Goal: Task Accomplishment & Management: Use online tool/utility

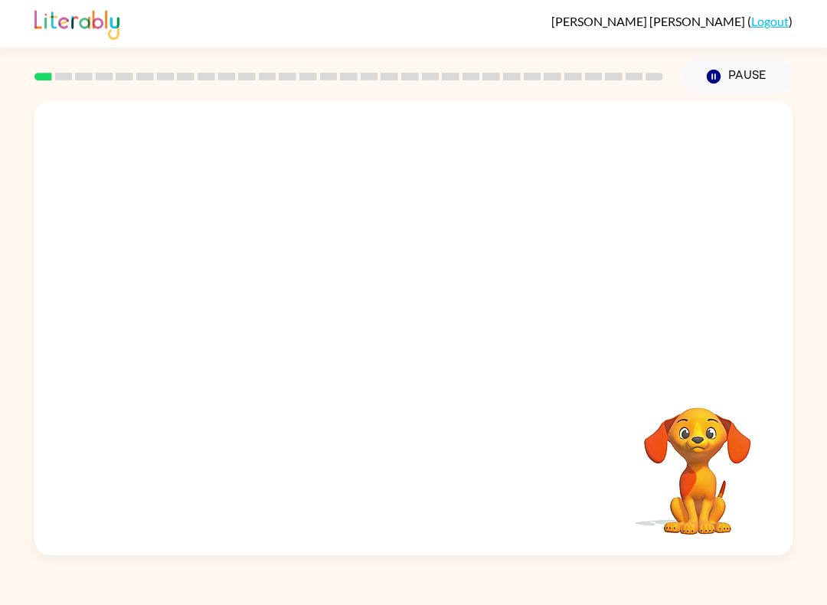
click at [772, 24] on link "Logout" at bounding box center [770, 21] width 38 height 15
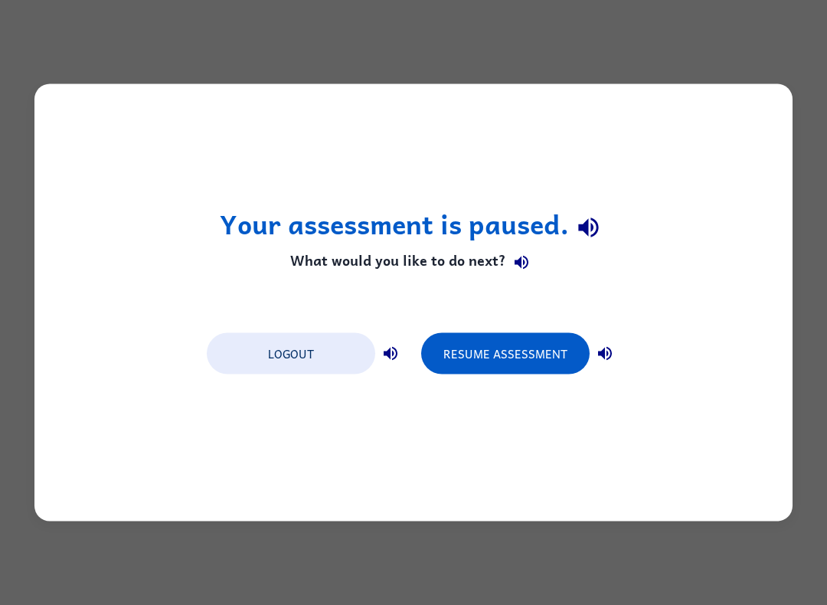
click at [250, 360] on button "Logout" at bounding box center [291, 353] width 168 height 41
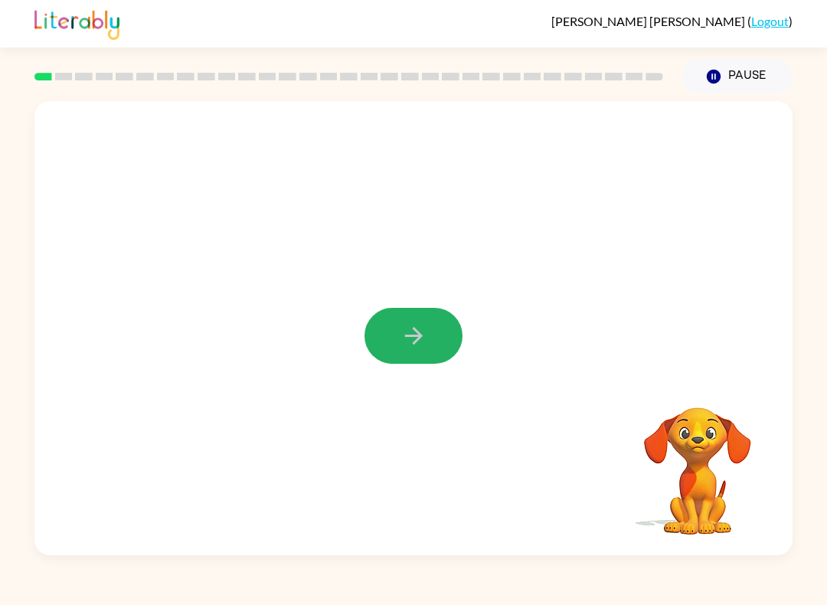
click at [436, 344] on button "button" at bounding box center [413, 336] width 98 height 56
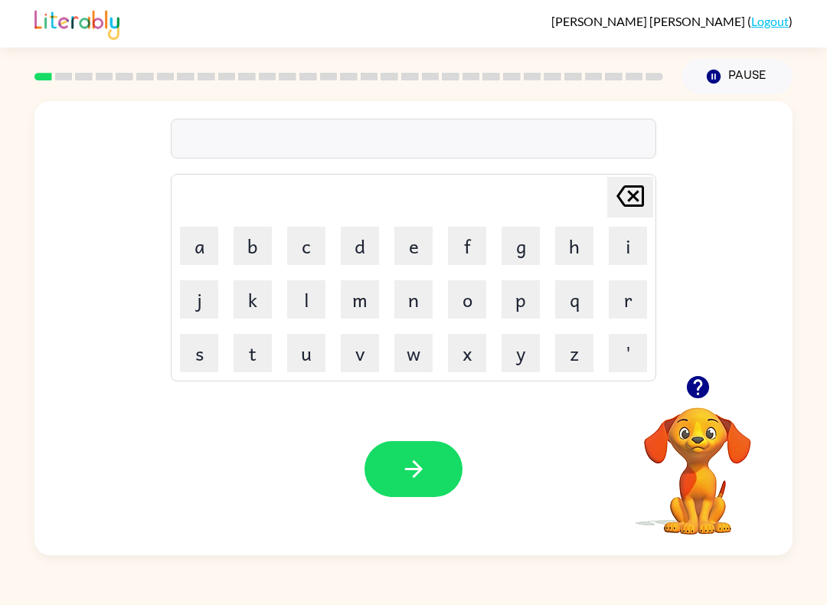
click at [576, 249] on button "h" at bounding box center [574, 246] width 38 height 38
click at [629, 208] on icon "[PERSON_NAME] last character input" at bounding box center [630, 196] width 37 height 37
click at [203, 364] on button "s" at bounding box center [199, 353] width 38 height 38
click at [588, 246] on button "h" at bounding box center [574, 246] width 38 height 38
click at [467, 298] on button "o" at bounding box center [467, 299] width 38 height 38
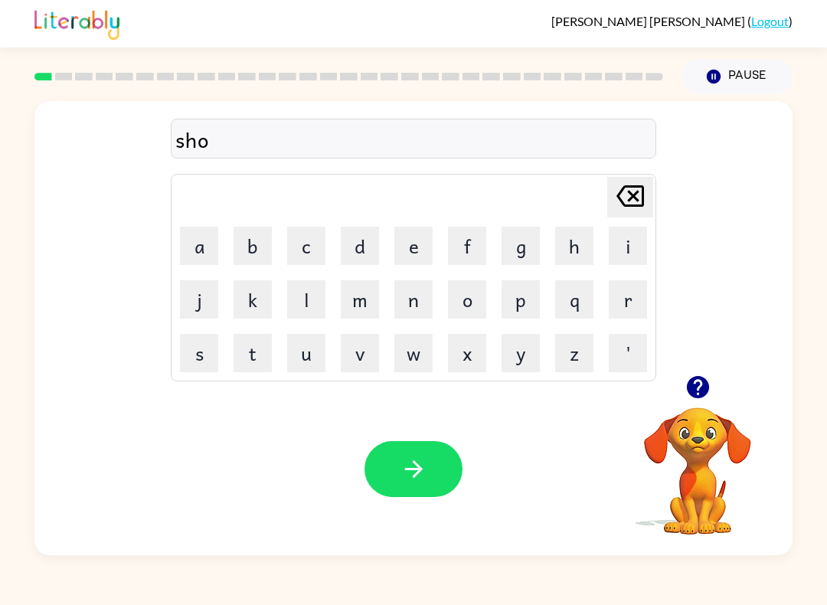
click at [193, 359] on button "s" at bounding box center [199, 353] width 38 height 38
click at [570, 254] on button "h" at bounding box center [574, 246] width 38 height 38
click at [429, 477] on button "button" at bounding box center [413, 469] width 98 height 56
click at [704, 398] on icon "button" at bounding box center [697, 387] width 27 height 27
click at [203, 245] on button "a" at bounding box center [199, 246] width 38 height 38
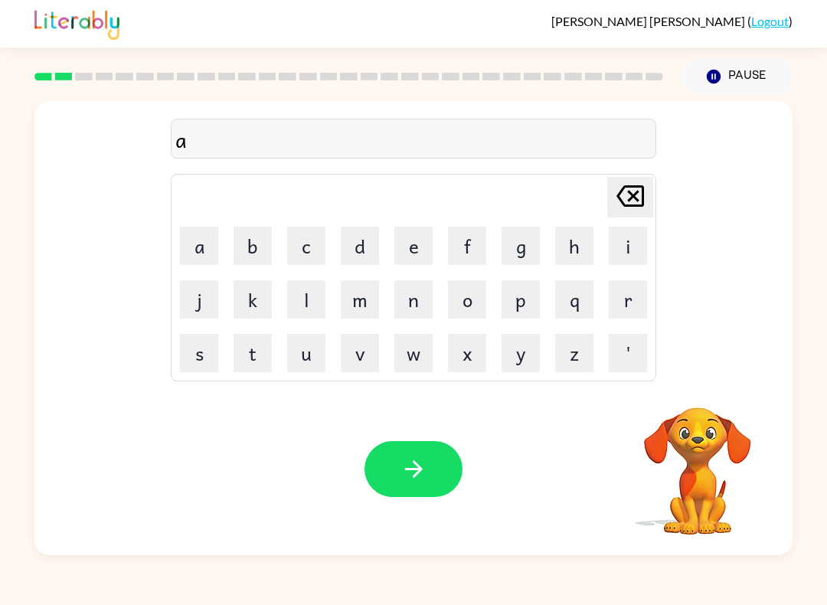
click at [514, 310] on button "p" at bounding box center [520, 299] width 38 height 38
click at [621, 243] on button "i" at bounding box center [628, 246] width 38 height 38
click at [632, 289] on button "r" at bounding box center [628, 299] width 38 height 38
click at [619, 255] on button "i" at bounding box center [628, 246] width 38 height 38
click at [406, 297] on button "n" at bounding box center [413, 299] width 38 height 38
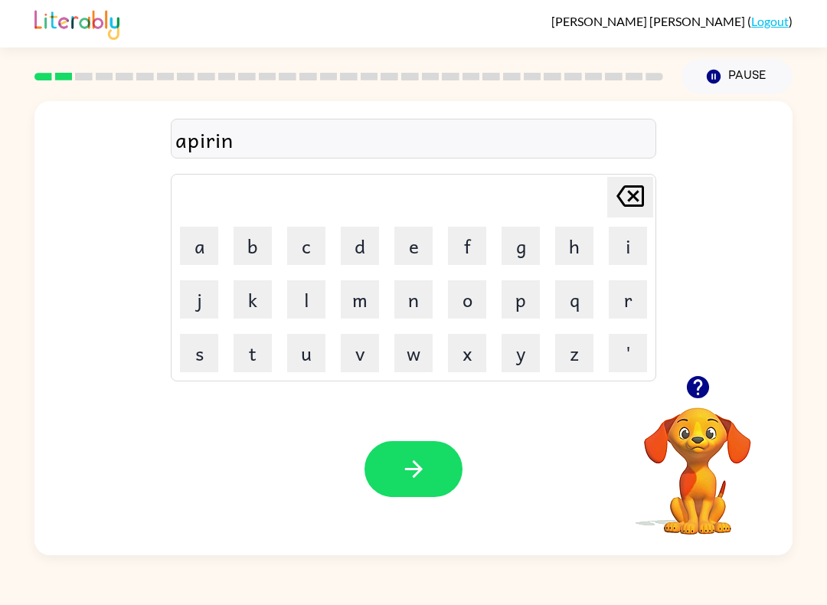
click at [196, 361] on button "s" at bounding box center [199, 353] width 38 height 38
click at [630, 257] on button "i" at bounding box center [628, 246] width 38 height 38
click at [638, 205] on icon at bounding box center [630, 195] width 28 height 21
click at [628, 234] on button "i" at bounding box center [628, 246] width 38 height 38
click at [637, 202] on icon "[PERSON_NAME] last character input" at bounding box center [630, 196] width 37 height 37
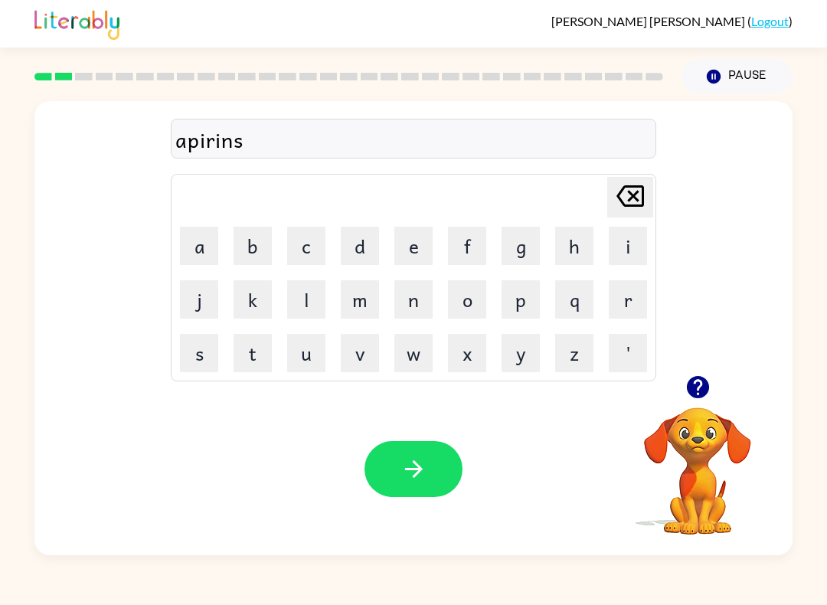
click at [643, 210] on icon "[PERSON_NAME] last character input" at bounding box center [630, 196] width 37 height 37
click at [406, 253] on button "e" at bounding box center [413, 246] width 38 height 38
click at [413, 314] on button "n" at bounding box center [413, 299] width 38 height 38
click at [308, 257] on button "c" at bounding box center [306, 246] width 38 height 38
click at [615, 252] on button "i" at bounding box center [628, 246] width 38 height 38
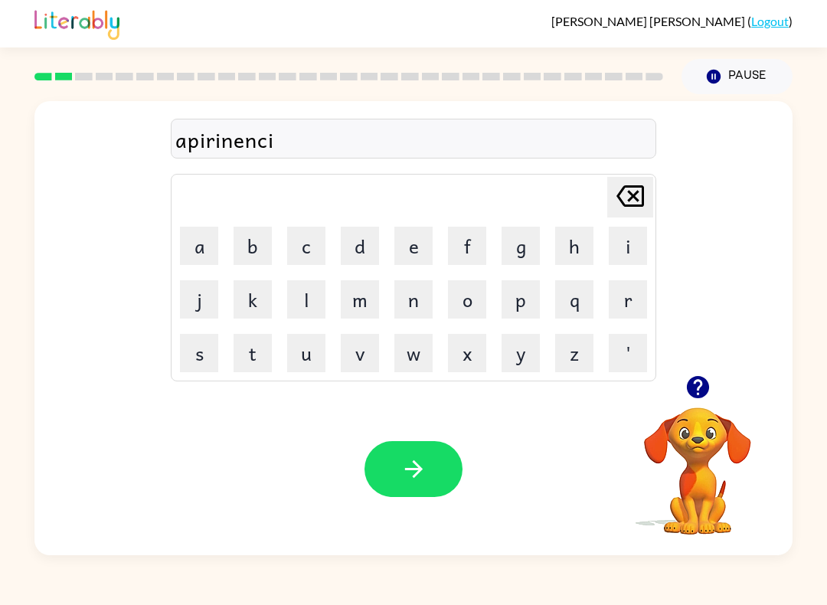
click at [211, 354] on button "s" at bounding box center [199, 353] width 38 height 38
click at [418, 452] on button "button" at bounding box center [413, 469] width 98 height 56
click at [641, 293] on button "r" at bounding box center [628, 299] width 38 height 38
click at [201, 258] on button "a" at bounding box center [199, 246] width 38 height 38
click at [300, 314] on button "l" at bounding box center [306, 299] width 38 height 38
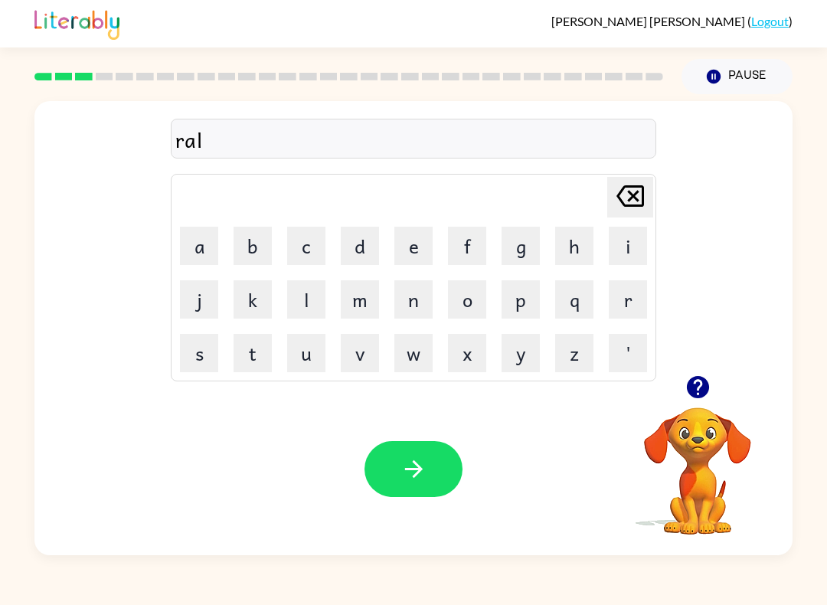
click at [618, 243] on button "i" at bounding box center [628, 246] width 38 height 38
click at [357, 249] on button "d" at bounding box center [360, 246] width 38 height 38
click at [623, 253] on button "i" at bounding box center [628, 246] width 38 height 38
click at [442, 472] on button "button" at bounding box center [413, 469] width 98 height 56
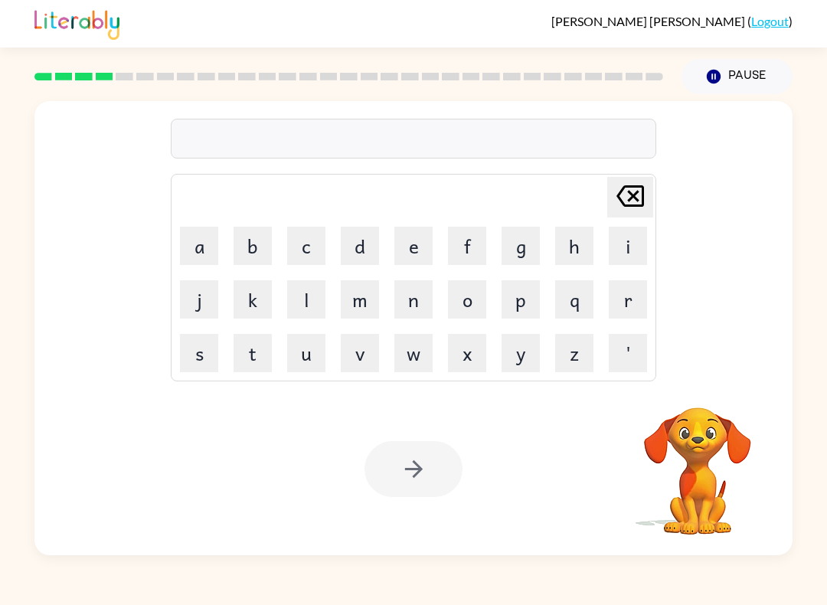
click at [619, 239] on button "i" at bounding box center [628, 246] width 38 height 38
click at [305, 308] on button "l" at bounding box center [306, 299] width 38 height 38
click at [612, 240] on button "i" at bounding box center [628, 246] width 38 height 38
click at [360, 301] on button "m" at bounding box center [360, 299] width 38 height 38
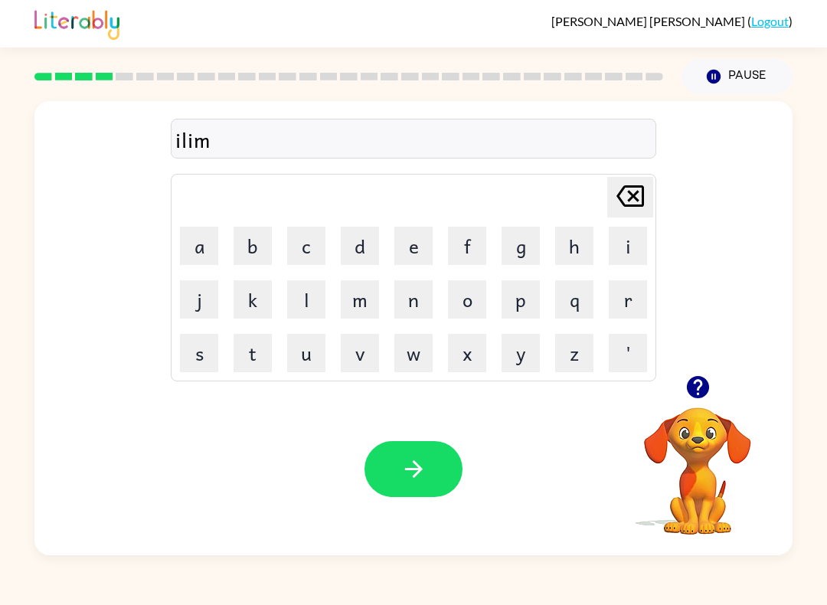
click at [610, 230] on button "i" at bounding box center [628, 246] width 38 height 38
click at [411, 299] on button "n" at bounding box center [413, 299] width 38 height 38
click at [415, 252] on button "e" at bounding box center [413, 246] width 38 height 38
click at [635, 209] on icon "[PERSON_NAME] last character input" at bounding box center [630, 196] width 37 height 37
click at [210, 247] on button "a" at bounding box center [199, 246] width 38 height 38
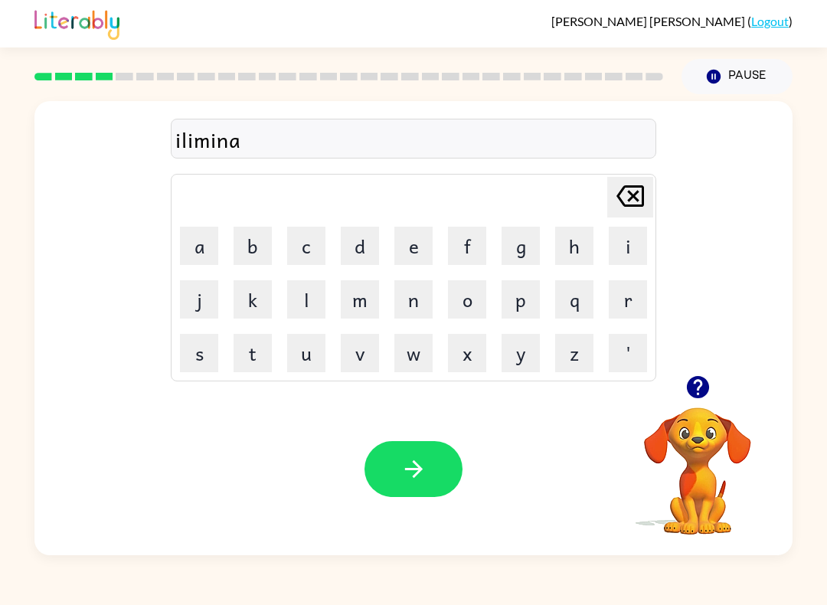
click at [258, 353] on button "t" at bounding box center [252, 353] width 38 height 38
click at [399, 250] on button "e" at bounding box center [413, 246] width 38 height 38
click at [423, 471] on icon "button" at bounding box center [413, 468] width 27 height 27
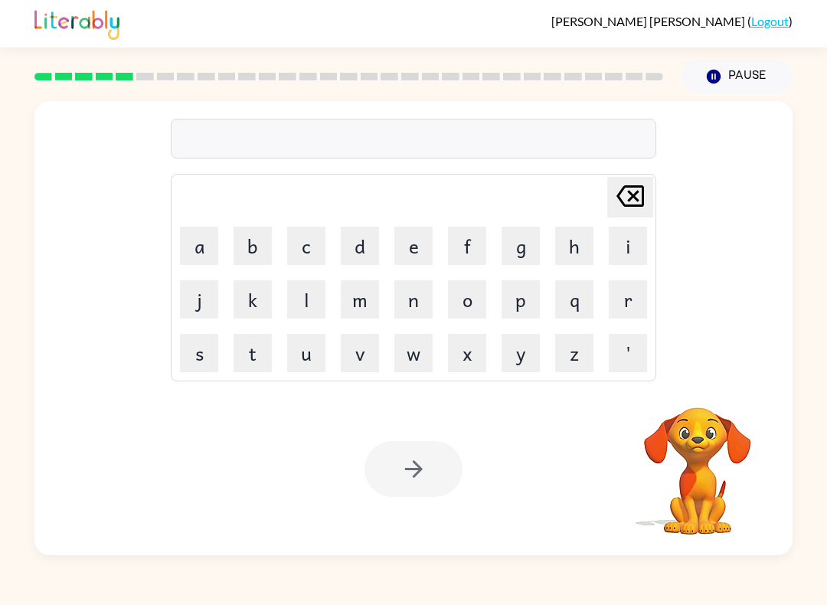
click at [356, 240] on button "d" at bounding box center [360, 246] width 38 height 38
click at [308, 350] on button "u" at bounding box center [306, 353] width 38 height 38
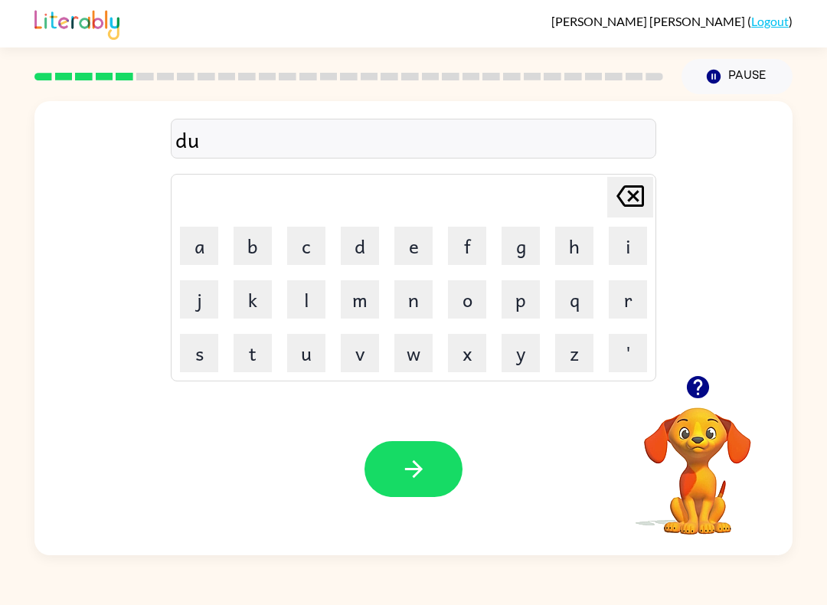
click at [521, 308] on button "p" at bounding box center [520, 299] width 38 height 38
click at [299, 303] on button "l" at bounding box center [306, 299] width 38 height 38
click at [619, 242] on button "i" at bounding box center [628, 246] width 38 height 38
click at [302, 253] on button "c" at bounding box center [306, 246] width 38 height 38
click at [638, 213] on icon "[PERSON_NAME] last character input" at bounding box center [630, 196] width 37 height 37
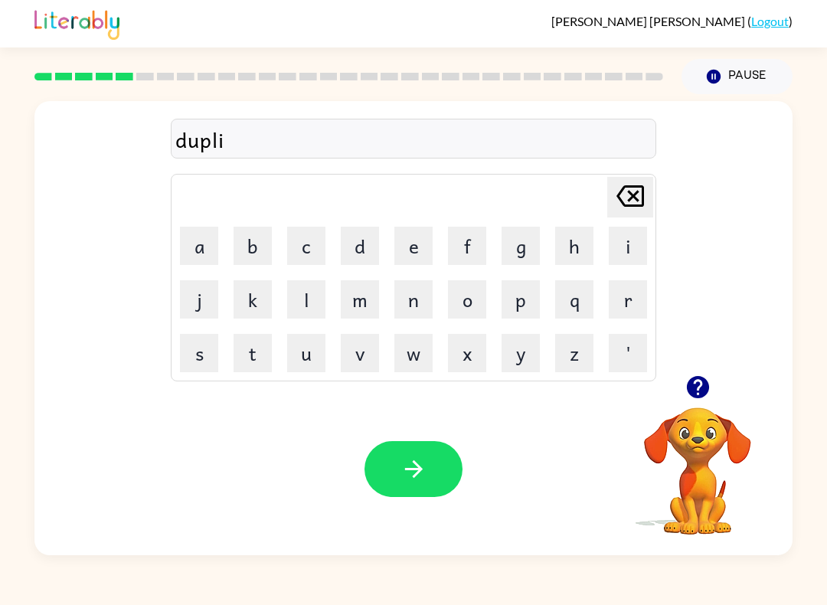
click at [561, 299] on button "q" at bounding box center [574, 299] width 38 height 38
click at [308, 351] on button "u" at bounding box center [306, 353] width 38 height 38
click at [425, 247] on button "e" at bounding box center [413, 246] width 38 height 38
click at [618, 206] on icon "[PERSON_NAME] last character input" at bounding box center [630, 196] width 37 height 37
click at [194, 253] on button "a" at bounding box center [199, 246] width 38 height 38
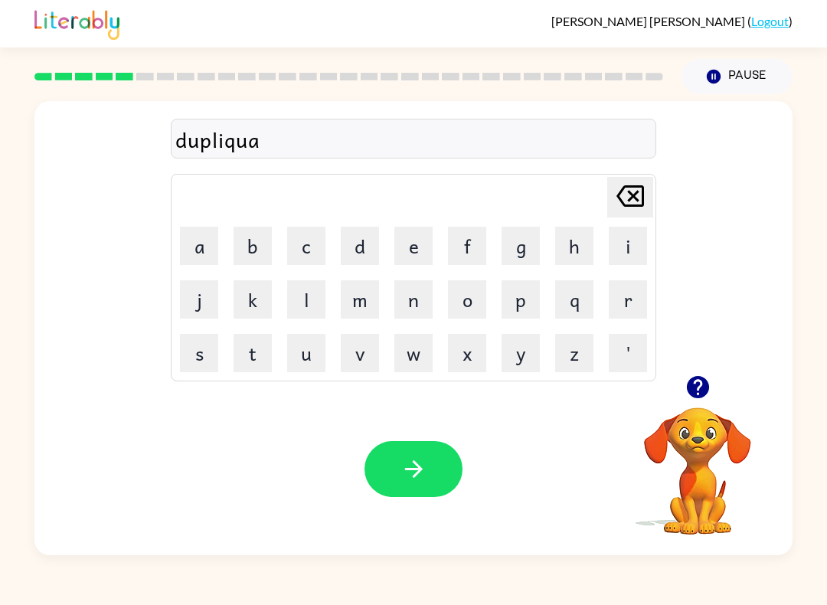
click at [259, 356] on button "t" at bounding box center [252, 353] width 38 height 38
click at [409, 475] on icon "button" at bounding box center [413, 468] width 27 height 27
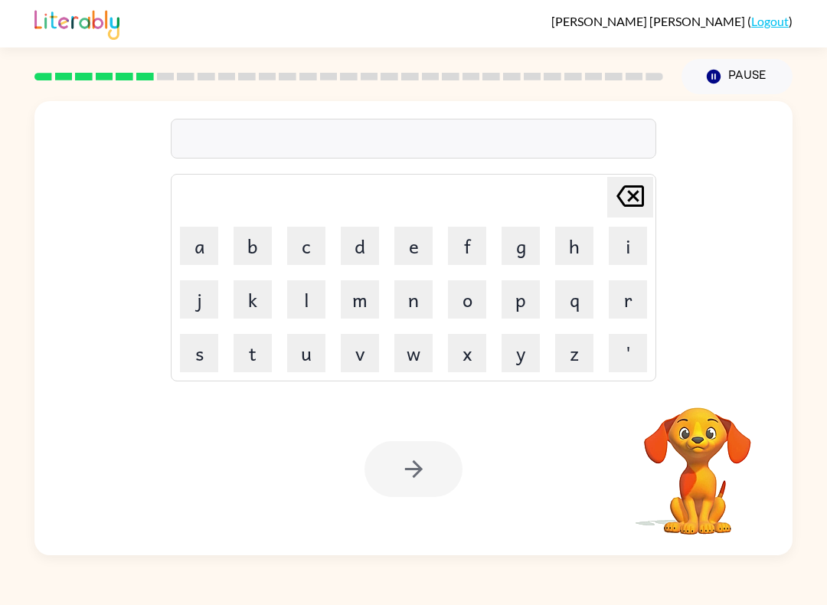
click at [253, 260] on button "b" at bounding box center [252, 246] width 38 height 38
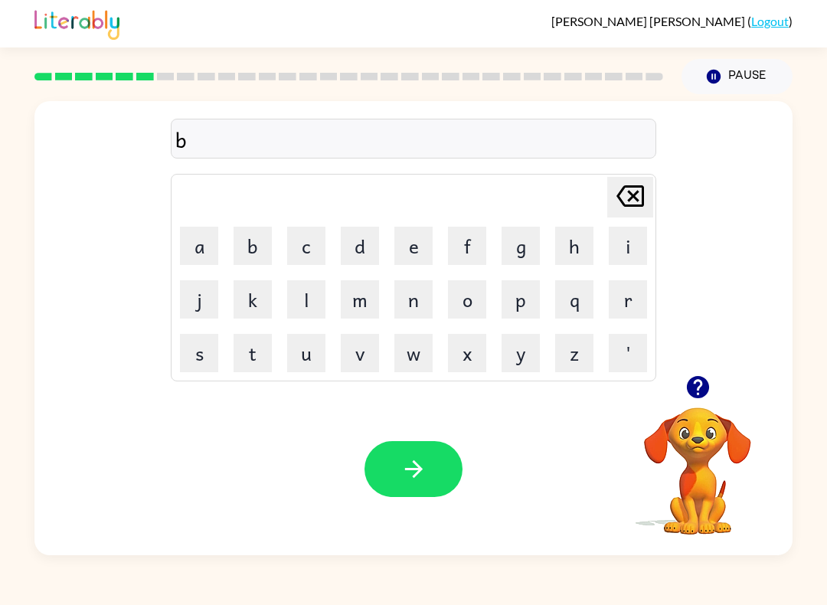
click at [408, 263] on button "e" at bounding box center [413, 246] width 38 height 38
click at [305, 248] on button "c" at bounding box center [306, 246] width 38 height 38
click at [202, 241] on button "a" at bounding box center [199, 246] width 38 height 38
click at [217, 346] on button "s" at bounding box center [199, 353] width 38 height 38
click at [571, 253] on button "h" at bounding box center [574, 246] width 38 height 38
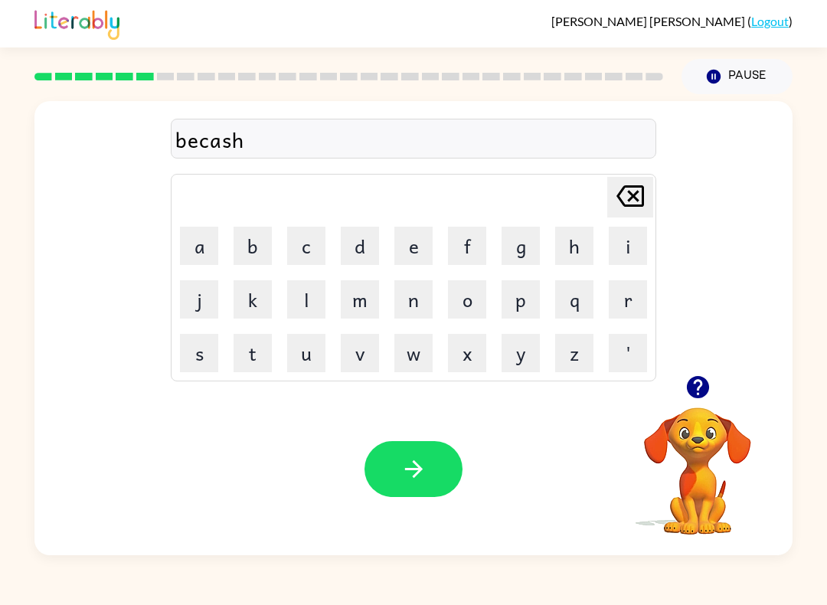
click at [473, 295] on button "o" at bounding box center [467, 299] width 38 height 38
click at [424, 298] on button "n" at bounding box center [413, 299] width 38 height 38
click at [201, 356] on button "s" at bounding box center [199, 353] width 38 height 38
click at [400, 485] on button "button" at bounding box center [413, 469] width 98 height 56
click at [530, 305] on button "p" at bounding box center [520, 299] width 38 height 38
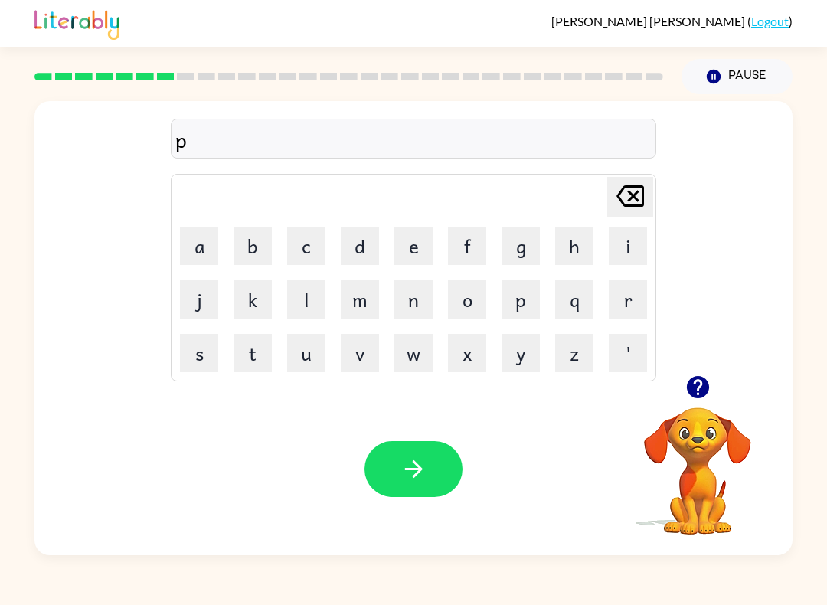
click at [640, 198] on icon "[PERSON_NAME] last character input" at bounding box center [630, 196] width 37 height 37
click at [523, 308] on button "p" at bounding box center [520, 299] width 38 height 38
click at [472, 302] on button "o" at bounding box center [467, 299] width 38 height 38
click at [642, 200] on icon at bounding box center [630, 195] width 28 height 21
click at [308, 353] on button "u" at bounding box center [306, 353] width 38 height 38
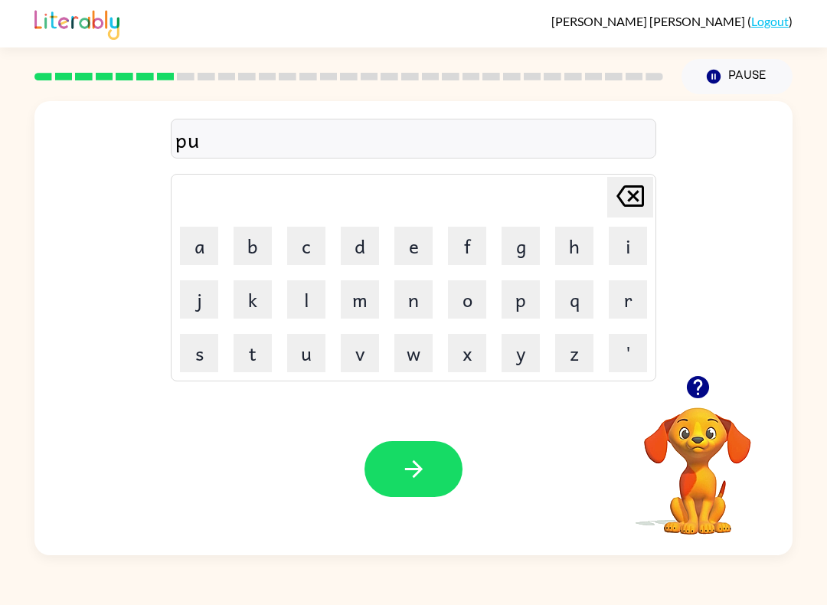
click at [627, 302] on button "r" at bounding box center [628, 299] width 38 height 38
click at [472, 302] on button "o" at bounding box center [467, 299] width 38 height 38
click at [628, 201] on icon at bounding box center [630, 195] width 28 height 21
click at [628, 200] on icon at bounding box center [630, 195] width 28 height 21
click at [632, 199] on icon "[PERSON_NAME] last character input" at bounding box center [630, 196] width 37 height 37
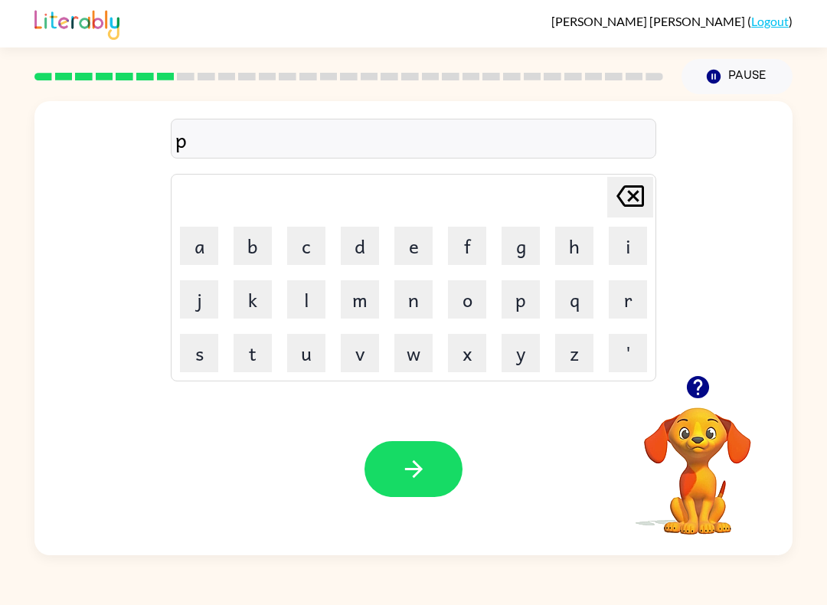
click at [478, 303] on button "o" at bounding box center [467, 299] width 38 height 38
click at [622, 299] on button "r" at bounding box center [628, 299] width 38 height 38
click at [481, 308] on button "o" at bounding box center [467, 299] width 38 height 38
click at [323, 297] on button "l" at bounding box center [306, 299] width 38 height 38
click at [426, 471] on icon "button" at bounding box center [413, 468] width 27 height 27
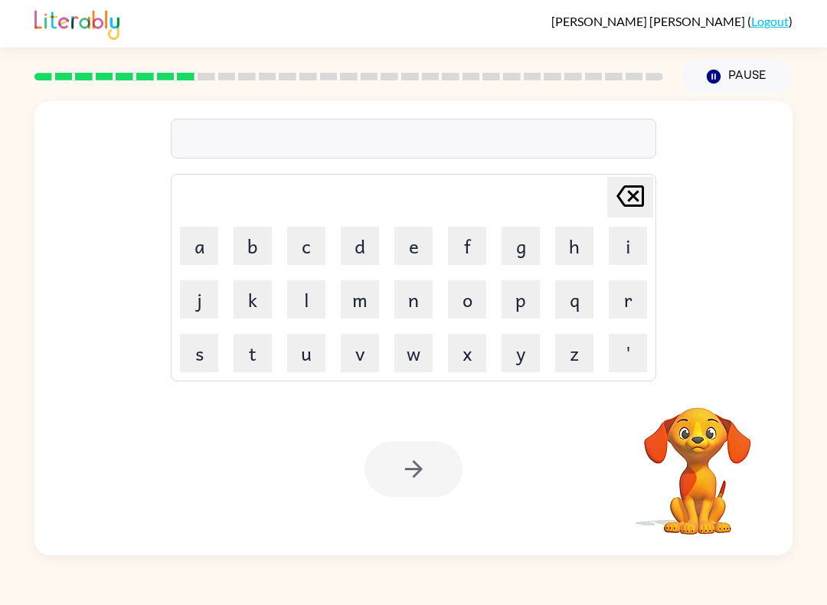
click at [514, 283] on button "p" at bounding box center [520, 299] width 38 height 38
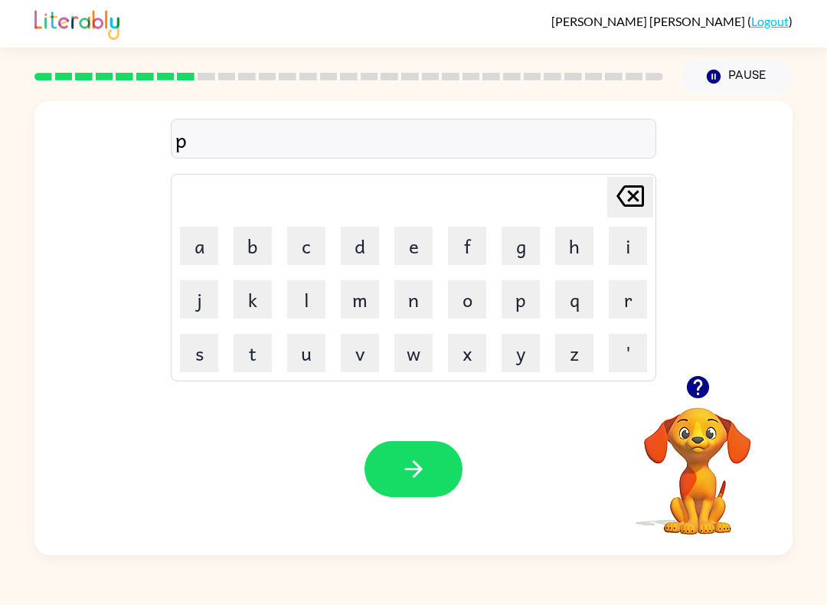
click at [472, 300] on button "o" at bounding box center [467, 299] width 38 height 38
click at [641, 304] on button "r" at bounding box center [628, 299] width 38 height 38
click at [625, 253] on button "i" at bounding box center [628, 246] width 38 height 38
click at [305, 254] on button "c" at bounding box center [306, 246] width 38 height 38
click at [465, 301] on button "o" at bounding box center [467, 299] width 38 height 38
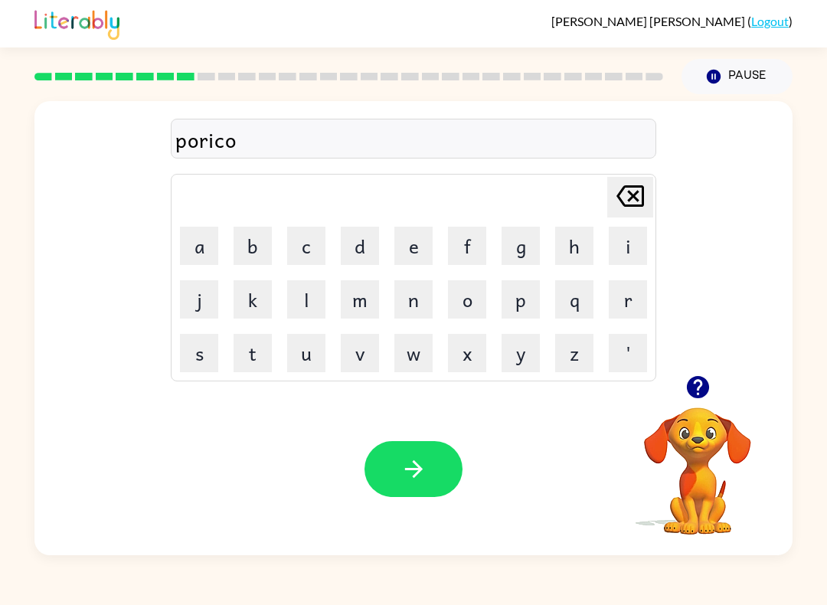
click at [305, 305] on button "l" at bounding box center [306, 299] width 38 height 38
click at [399, 442] on button "button" at bounding box center [413, 469] width 98 height 56
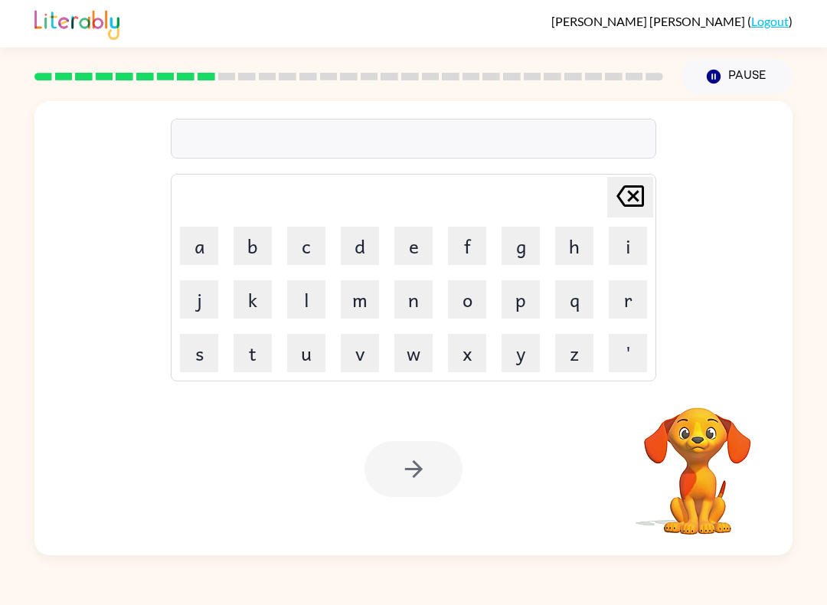
click at [632, 290] on button "r" at bounding box center [628, 299] width 38 height 38
click at [300, 257] on button "c" at bounding box center [306, 246] width 38 height 38
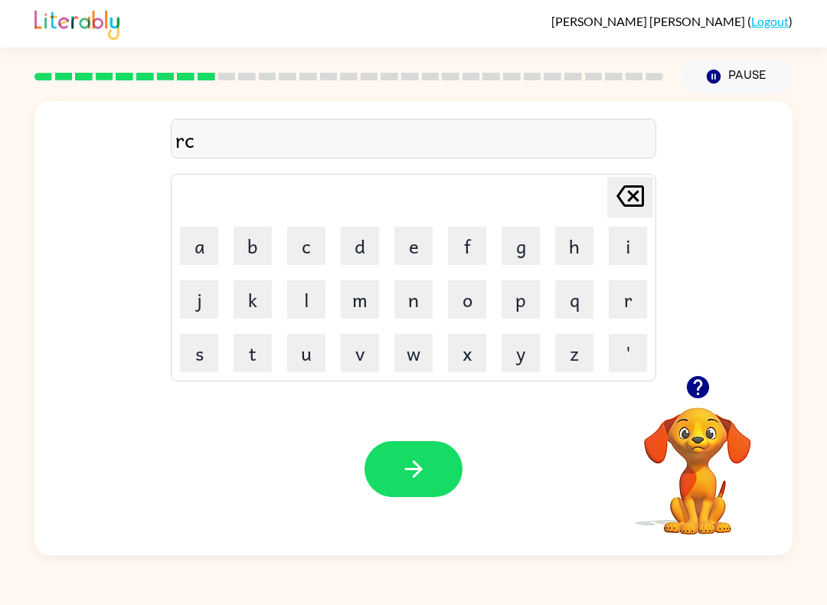
click at [211, 263] on button "a" at bounding box center [199, 246] width 38 height 38
click at [636, 196] on icon "[PERSON_NAME] last character input" at bounding box center [630, 196] width 37 height 37
click at [635, 195] on icon at bounding box center [630, 195] width 28 height 21
click at [629, 246] on button "i" at bounding box center [628, 246] width 38 height 38
click at [316, 253] on button "c" at bounding box center [306, 246] width 38 height 38
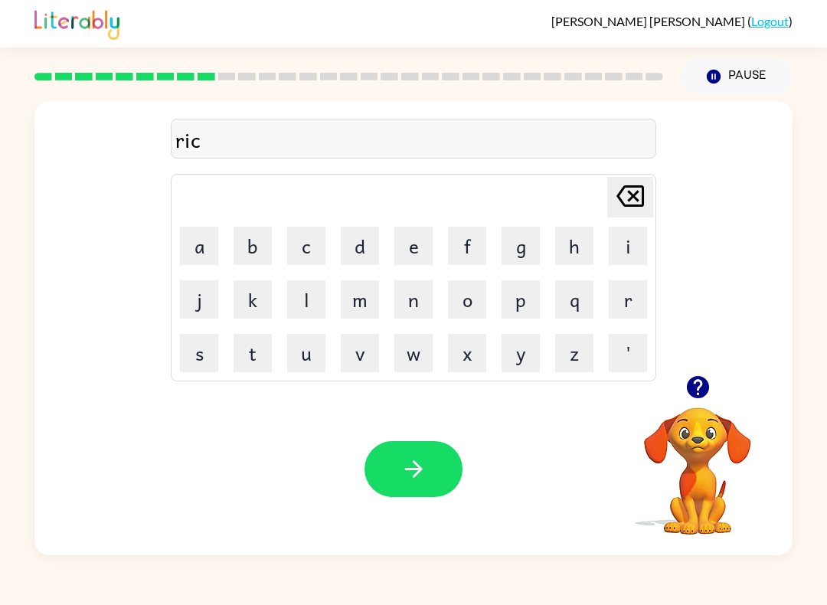
click at [201, 246] on button "a" at bounding box center [199, 246] width 38 height 38
click at [215, 352] on button "s" at bounding box center [199, 353] width 38 height 38
click at [574, 253] on button "h" at bounding box center [574, 246] width 38 height 38
click at [429, 250] on button "e" at bounding box center [413, 246] width 38 height 38
click at [620, 304] on button "r" at bounding box center [628, 299] width 38 height 38
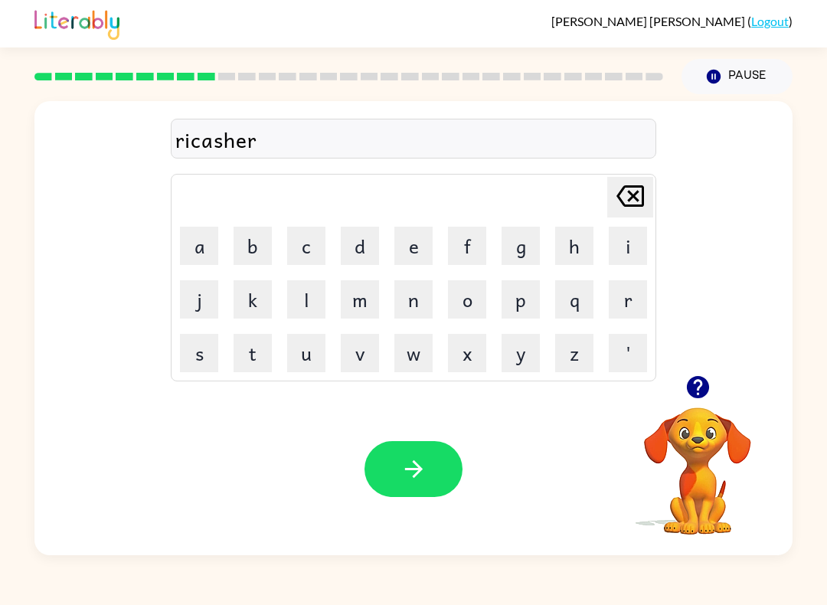
click at [214, 356] on button "s" at bounding box center [199, 353] width 38 height 38
click at [397, 478] on button "button" at bounding box center [413, 469] width 98 height 56
click at [527, 303] on button "p" at bounding box center [520, 299] width 38 height 38
click at [625, 302] on button "r" at bounding box center [628, 299] width 38 height 38
click at [638, 253] on button "i" at bounding box center [628, 246] width 38 height 38
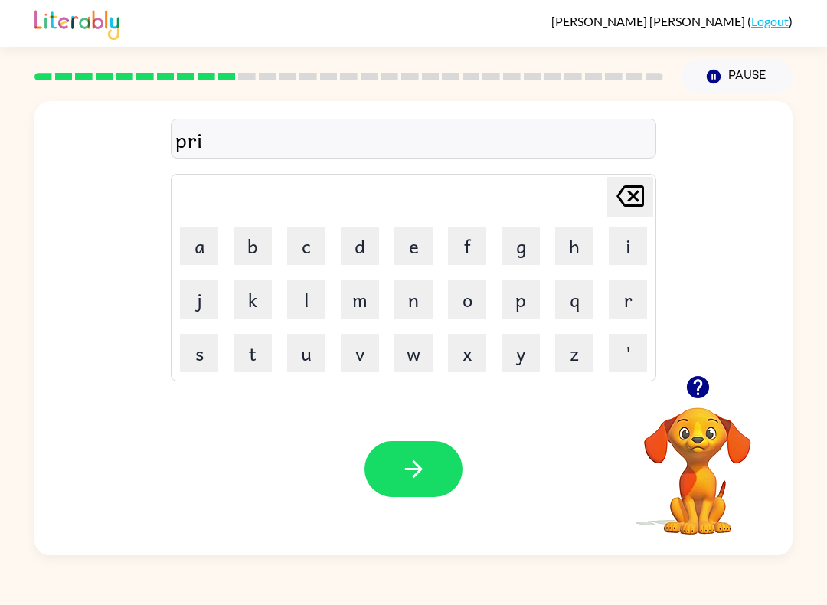
click at [207, 359] on button "s" at bounding box center [199, 353] width 38 height 38
click at [323, 256] on button "c" at bounding box center [306, 246] width 38 height 38
click at [317, 354] on button "u" at bounding box center [306, 353] width 38 height 38
click at [320, 295] on button "l" at bounding box center [306, 299] width 38 height 38
click at [402, 474] on icon "button" at bounding box center [413, 468] width 27 height 27
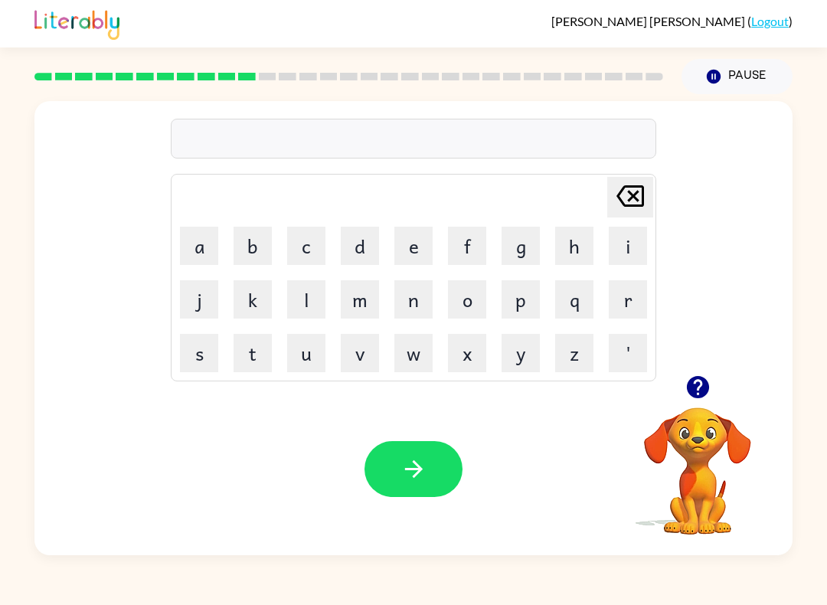
click at [521, 290] on button "p" at bounding box center [520, 299] width 38 height 38
click at [687, 376] on icon "button" at bounding box center [697, 387] width 27 height 27
click at [625, 299] on button "r" at bounding box center [628, 299] width 38 height 38
click at [400, 233] on button "e" at bounding box center [413, 246] width 38 height 38
click at [467, 250] on button "f" at bounding box center [467, 246] width 38 height 38
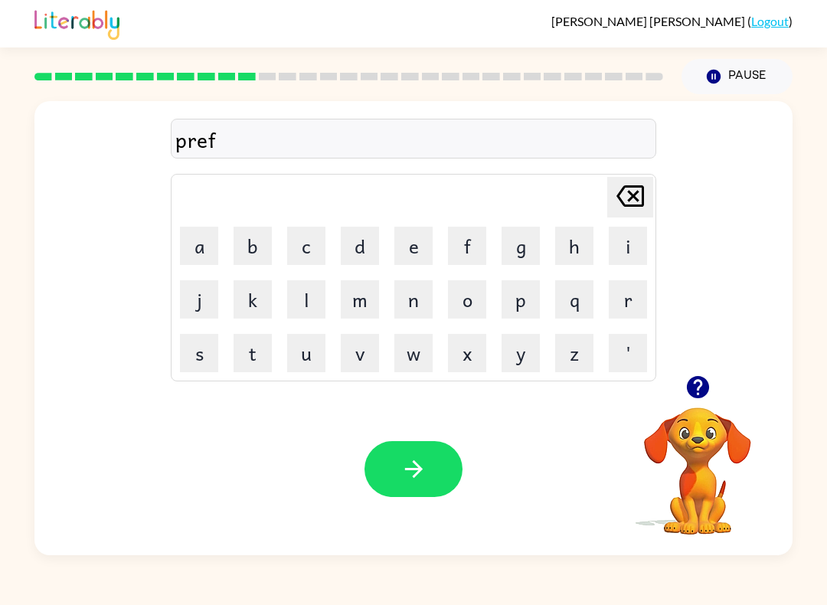
click at [423, 475] on icon "button" at bounding box center [413, 468] width 27 height 27
click at [365, 249] on button "d" at bounding box center [360, 246] width 38 height 38
click at [645, 250] on button "i" at bounding box center [628, 246] width 38 height 38
click at [310, 248] on button "c" at bounding box center [306, 246] width 38 height 38
click at [252, 351] on button "t" at bounding box center [252, 353] width 38 height 38
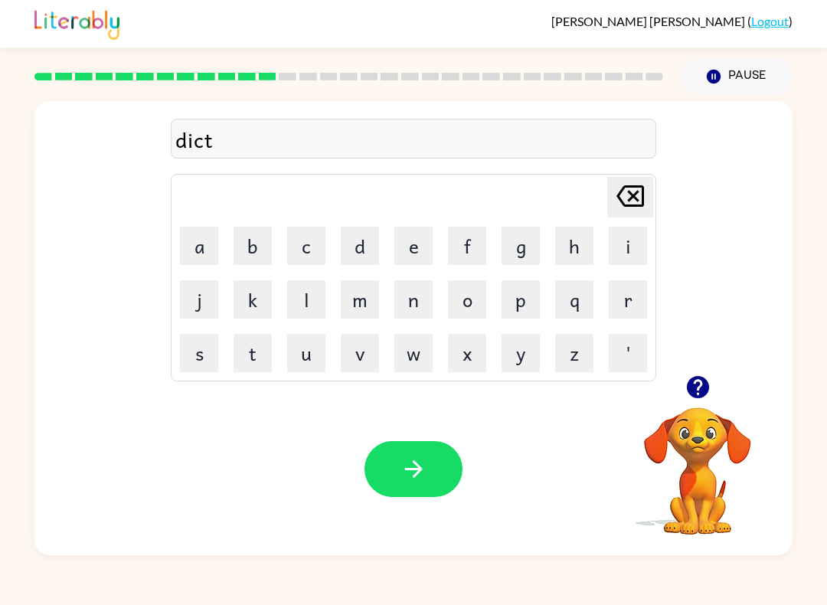
click at [419, 250] on button "e" at bounding box center [413, 246] width 38 height 38
click at [260, 348] on button "t" at bounding box center [252, 353] width 38 height 38
click at [410, 468] on icon "button" at bounding box center [413, 468] width 27 height 27
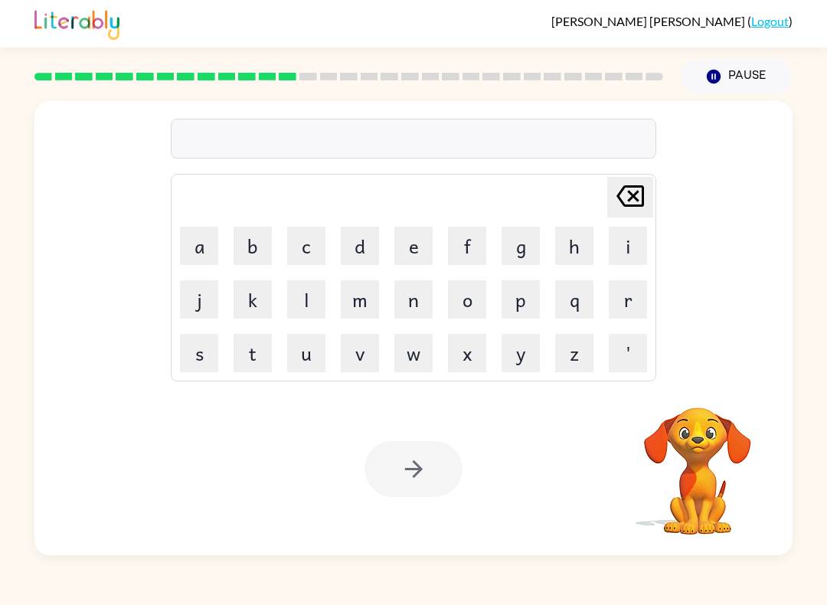
click at [324, 256] on button "c" at bounding box center [306, 246] width 38 height 38
click at [417, 251] on button "e" at bounding box center [413, 246] width 38 height 38
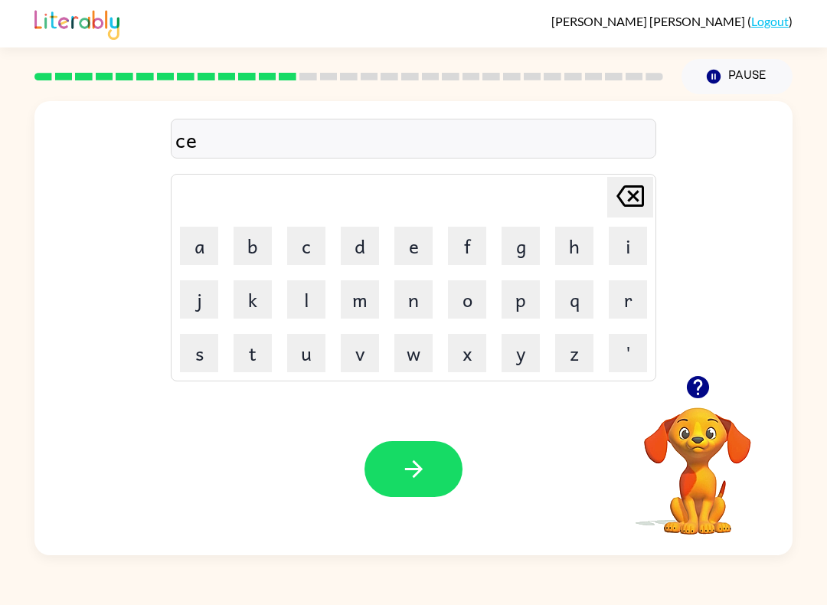
click at [355, 312] on button "m" at bounding box center [360, 299] width 38 height 38
click at [418, 243] on button "e" at bounding box center [413, 246] width 38 height 38
click at [411, 312] on button "n" at bounding box center [413, 299] width 38 height 38
click at [261, 353] on button "t" at bounding box center [252, 353] width 38 height 38
click at [423, 462] on icon "button" at bounding box center [413, 468] width 27 height 27
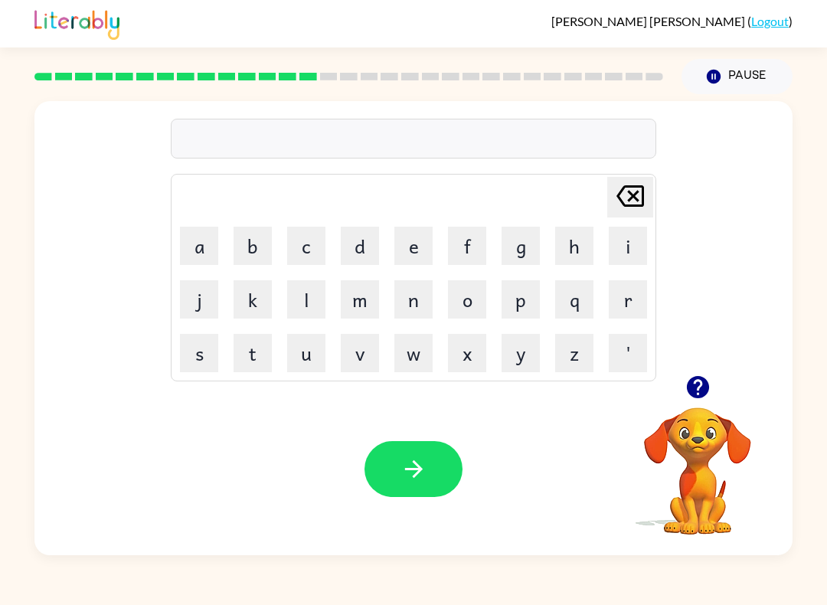
click at [422, 299] on button "n" at bounding box center [413, 299] width 38 height 38
click at [407, 256] on button "e" at bounding box center [413, 246] width 38 height 38
click at [312, 299] on button "l" at bounding box center [306, 299] width 38 height 38
click at [311, 299] on button "l" at bounding box center [306, 299] width 38 height 38
click at [423, 244] on button "e" at bounding box center [413, 246] width 38 height 38
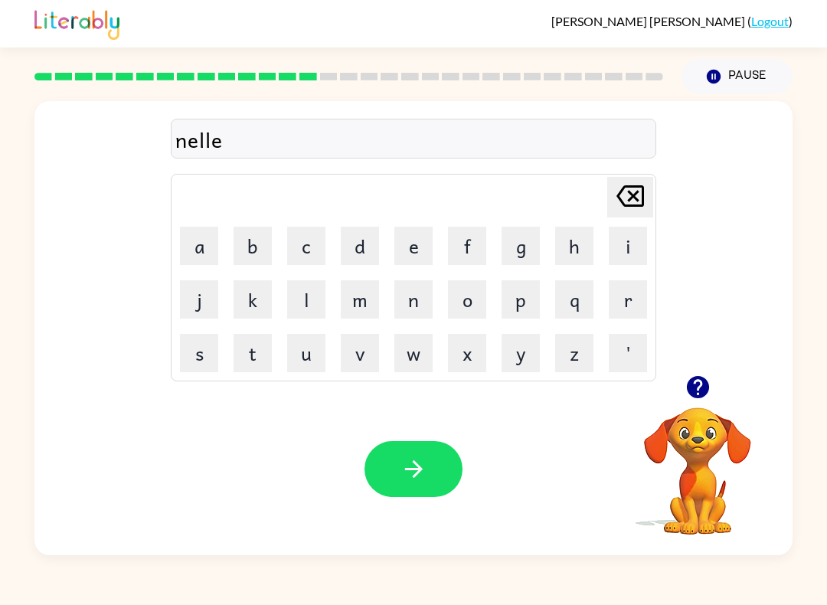
click at [622, 307] on button "r" at bounding box center [628, 299] width 38 height 38
click at [699, 426] on video "Your browser must support playing .mp4 files to use Literably. Please try using…" at bounding box center [697, 460] width 153 height 153
click at [449, 475] on button "button" at bounding box center [413, 469] width 98 height 56
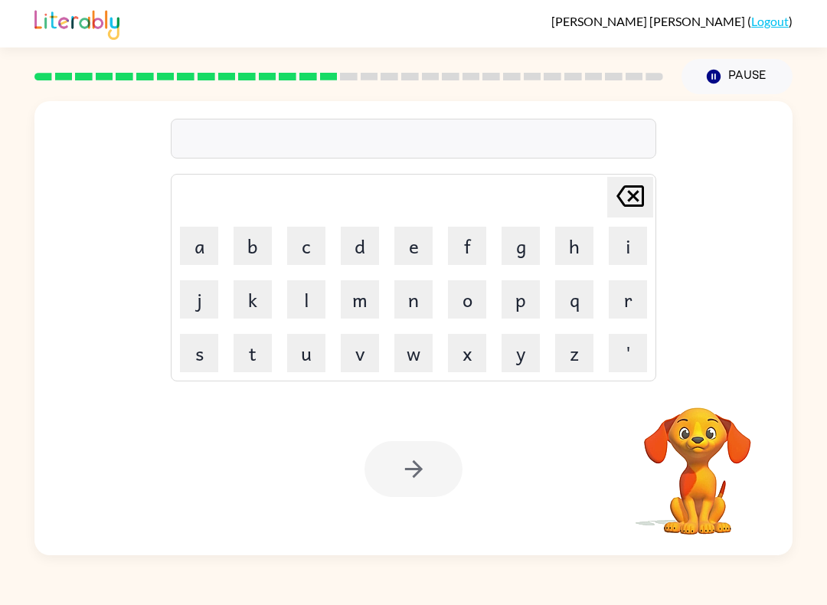
click at [208, 351] on button "s" at bounding box center [199, 353] width 38 height 38
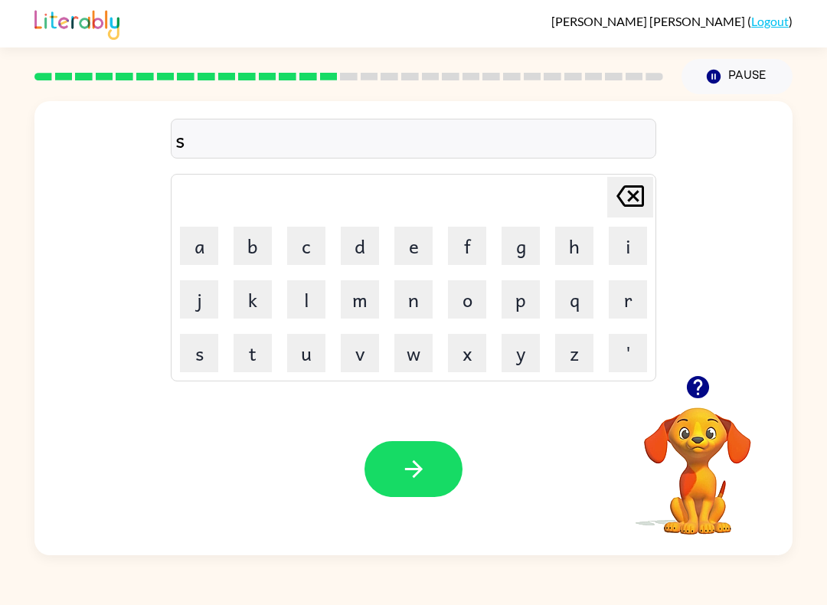
click at [530, 305] on button "p" at bounding box center [520, 299] width 38 height 38
click at [468, 300] on button "o" at bounding box center [467, 299] width 38 height 38
click at [623, 305] on button "r" at bounding box center [628, 299] width 38 height 38
click at [305, 259] on button "c" at bounding box center [306, 246] width 38 height 38
click at [429, 488] on button "button" at bounding box center [413, 469] width 98 height 56
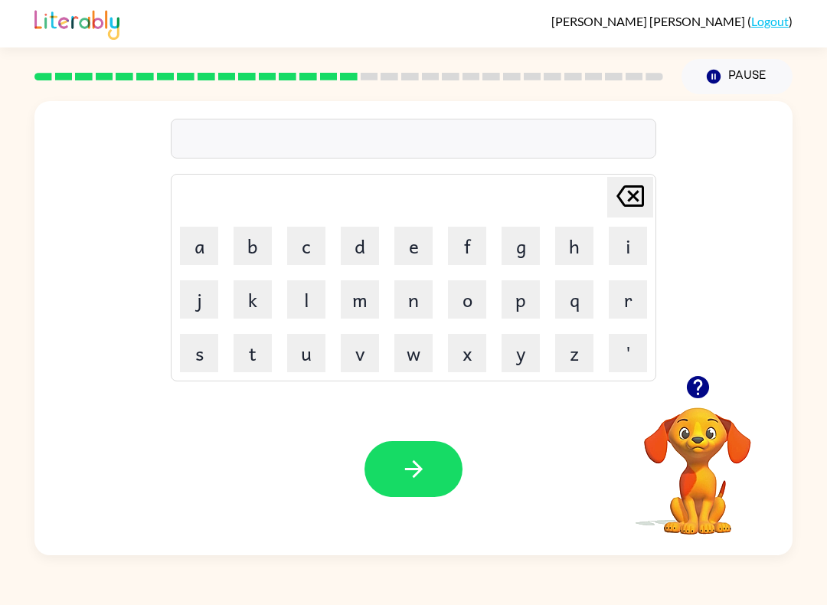
click at [526, 299] on button "p" at bounding box center [520, 299] width 38 height 38
click at [462, 301] on button "o" at bounding box center [467, 299] width 38 height 38
click at [308, 294] on button "l" at bounding box center [306, 299] width 38 height 38
click at [367, 467] on button "button" at bounding box center [413, 469] width 98 height 56
click at [215, 355] on button "s" at bounding box center [199, 353] width 38 height 38
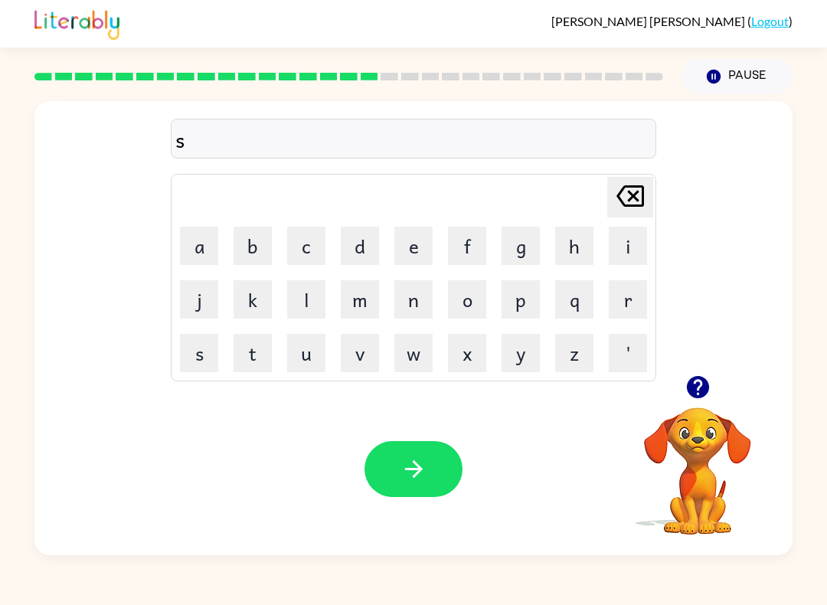
click at [527, 299] on button "p" at bounding box center [520, 299] width 38 height 38
click at [627, 246] on button "i" at bounding box center [628, 246] width 38 height 38
click at [417, 296] on button "n" at bounding box center [413, 299] width 38 height 38
click at [625, 249] on button "i" at bounding box center [628, 246] width 38 height 38
click at [418, 300] on button "n" at bounding box center [413, 299] width 38 height 38
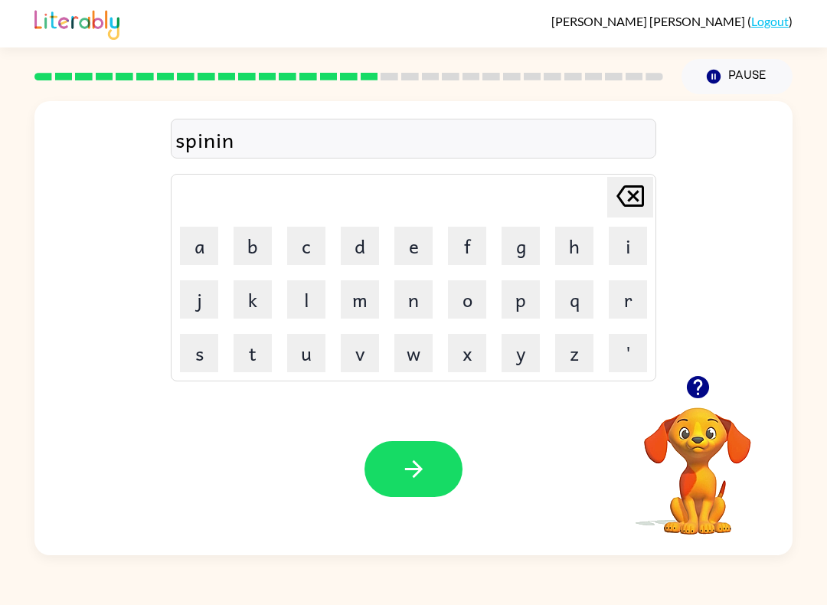
click at [527, 251] on button "g" at bounding box center [520, 246] width 38 height 38
click at [402, 481] on icon "button" at bounding box center [413, 468] width 27 height 27
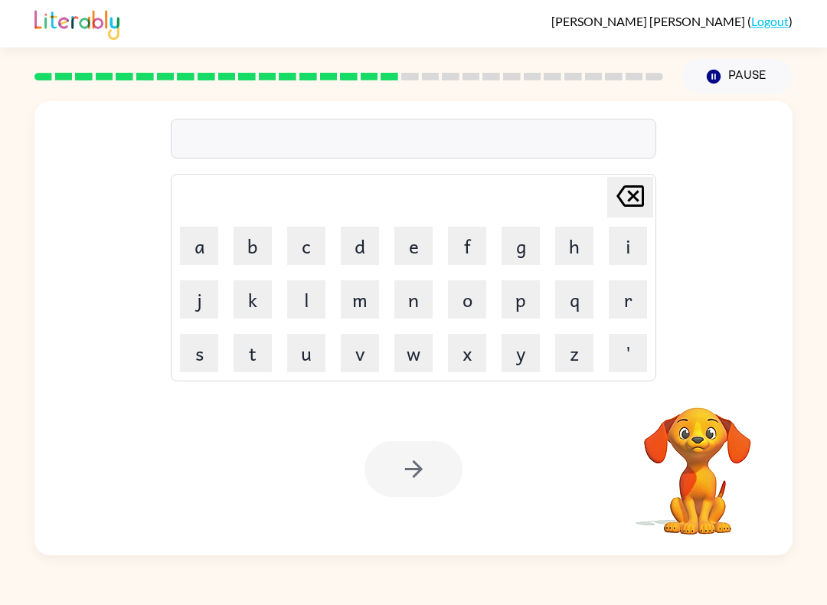
click at [527, 245] on button "g" at bounding box center [520, 246] width 38 height 38
click at [635, 297] on button "r" at bounding box center [628, 299] width 38 height 38
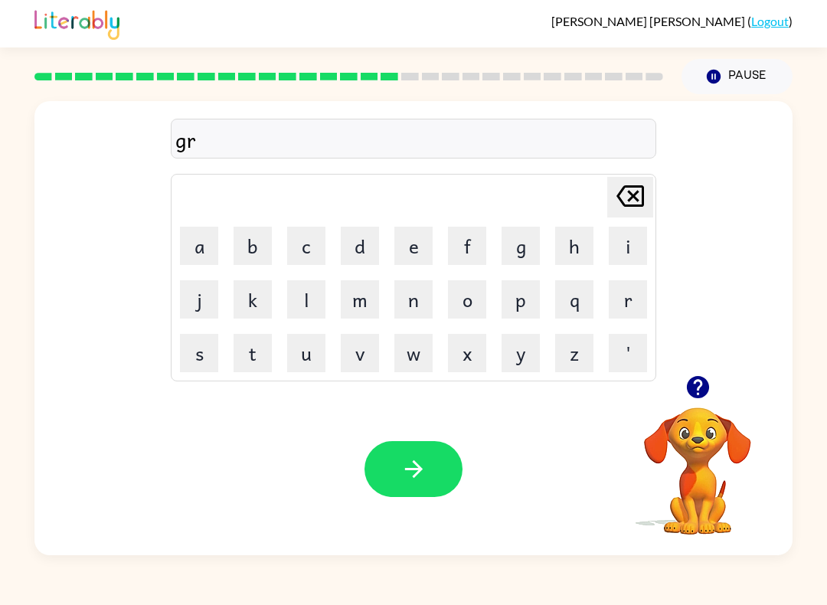
click at [476, 295] on button "o" at bounding box center [467, 299] width 38 height 38
click at [368, 295] on button "m" at bounding box center [360, 299] width 38 height 38
click at [531, 299] on button "p" at bounding box center [520, 299] width 38 height 38
click at [636, 254] on button "i" at bounding box center [628, 246] width 38 height 38
click at [415, 252] on button "e" at bounding box center [413, 246] width 38 height 38
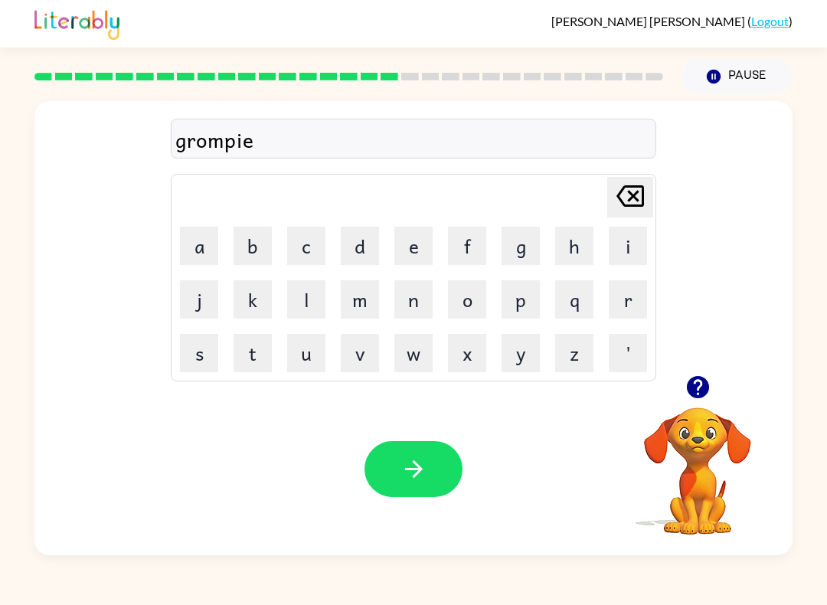
click at [216, 344] on button "s" at bounding box center [199, 353] width 38 height 38
click at [433, 475] on button "button" at bounding box center [413, 469] width 98 height 56
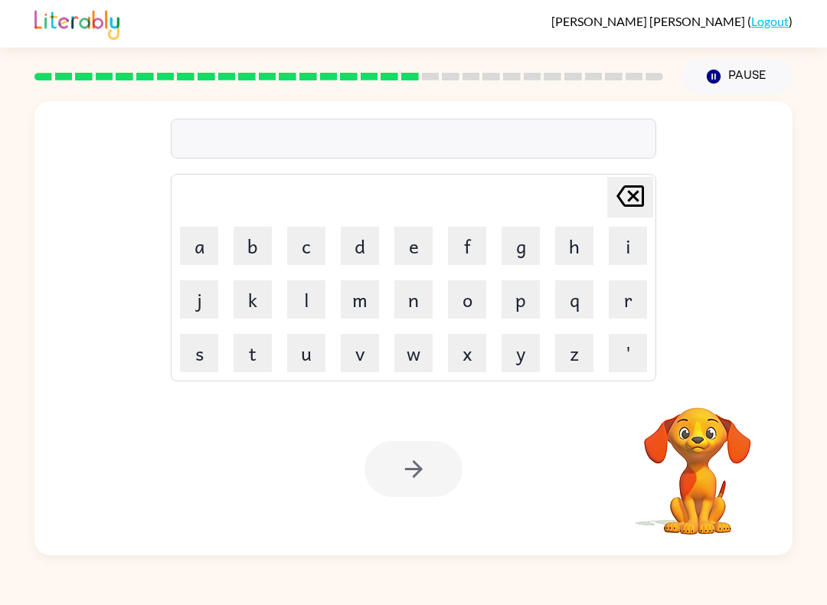
click at [628, 252] on button "i" at bounding box center [628, 246] width 38 height 38
click at [415, 310] on button "n" at bounding box center [413, 299] width 38 height 38
click at [302, 252] on button "c" at bounding box center [306, 246] width 38 height 38
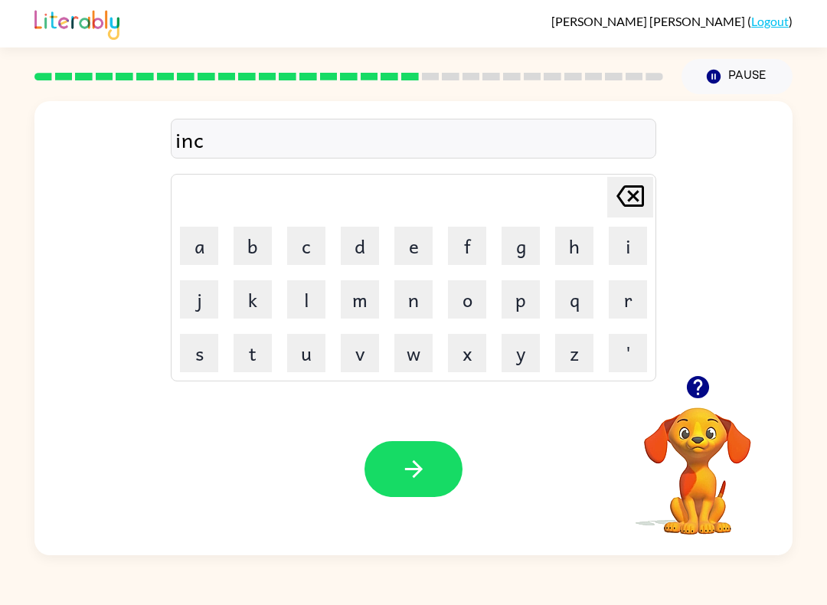
click at [422, 246] on button "e" at bounding box center [413, 246] width 38 height 38
click at [636, 199] on icon at bounding box center [630, 195] width 28 height 21
click at [615, 291] on button "r" at bounding box center [628, 299] width 38 height 38
click at [413, 246] on button "e" at bounding box center [413, 246] width 38 height 38
click at [760, 82] on button "Pause Pause" at bounding box center [736, 76] width 111 height 35
